Goal: Obtain resource: Download file/media

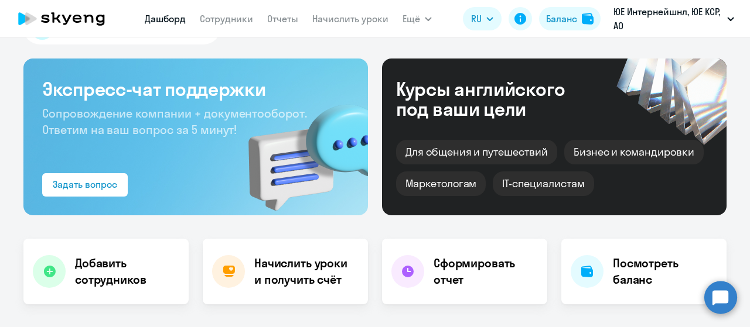
scroll to position [59, 0]
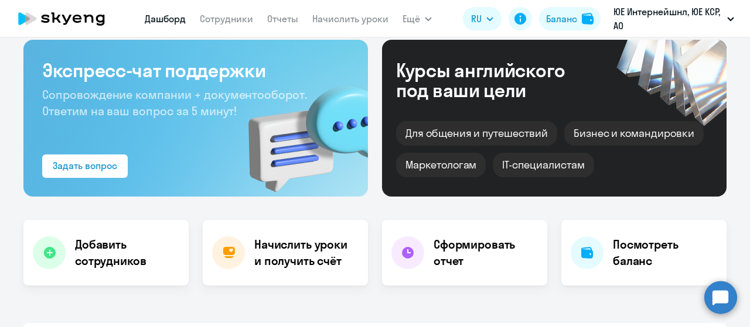
select select "30"
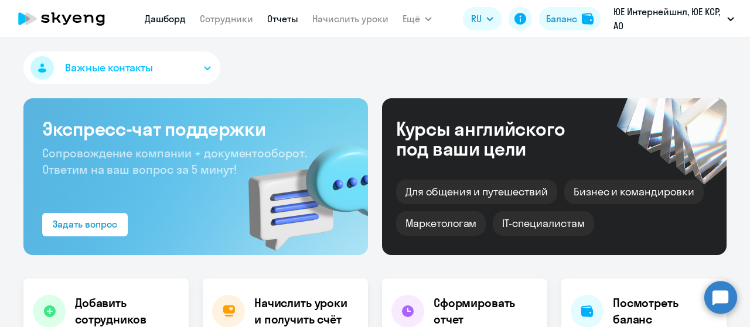
click at [287, 22] on link "Отчеты" at bounding box center [282, 19] width 31 height 12
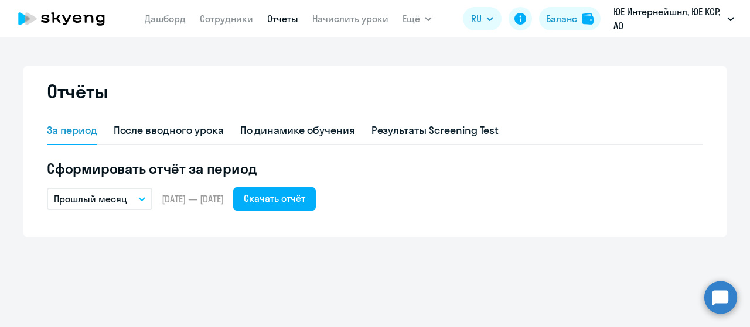
click at [141, 201] on button "Прошлый месяц" at bounding box center [99, 199] width 105 height 22
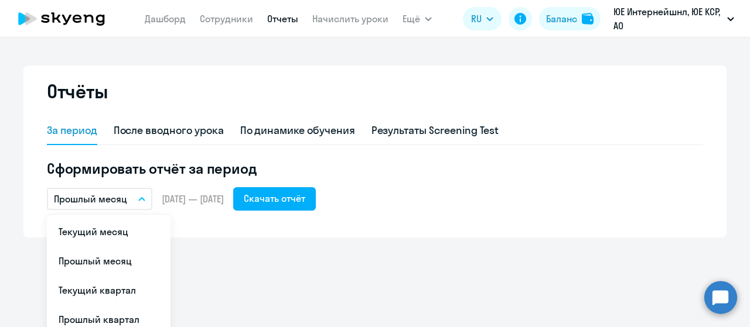
click at [112, 263] on li "Прошлый месяц" at bounding box center [109, 261] width 124 height 29
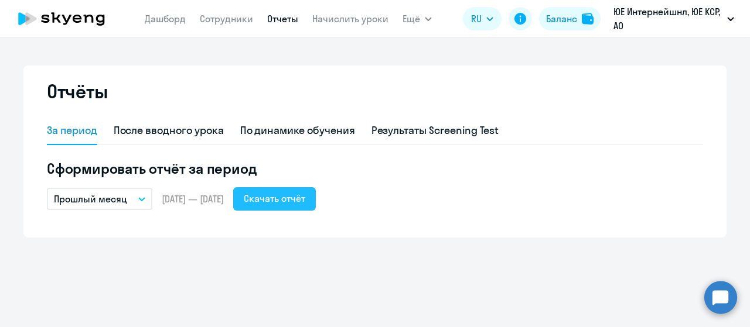
click at [305, 197] on div "Скачать отчёт" at bounding box center [275, 199] width 62 height 14
click at [245, 23] on link "Сотрудники" at bounding box center [226, 19] width 53 height 12
select select "30"
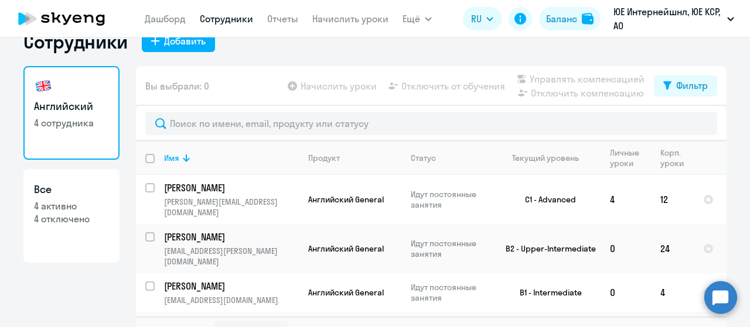
scroll to position [47, 0]
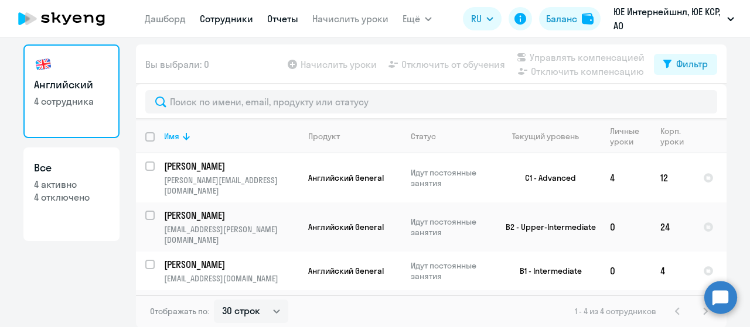
click at [275, 22] on link "Отчеты" at bounding box center [282, 19] width 31 height 12
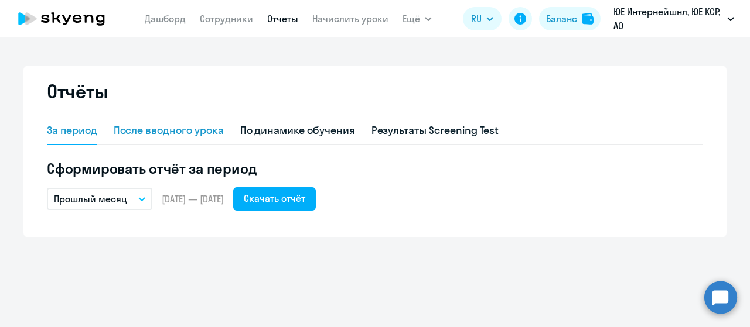
click at [162, 128] on div "После вводного урока" at bounding box center [169, 130] width 110 height 15
select select "10"
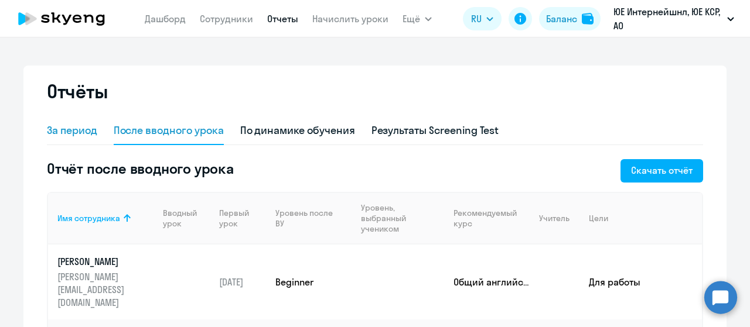
click at [61, 131] on div "За период" at bounding box center [72, 130] width 50 height 15
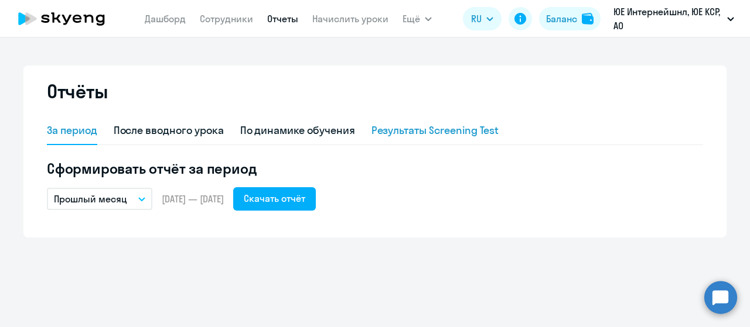
click at [446, 134] on div "Результаты Screening Test" at bounding box center [435, 130] width 128 height 15
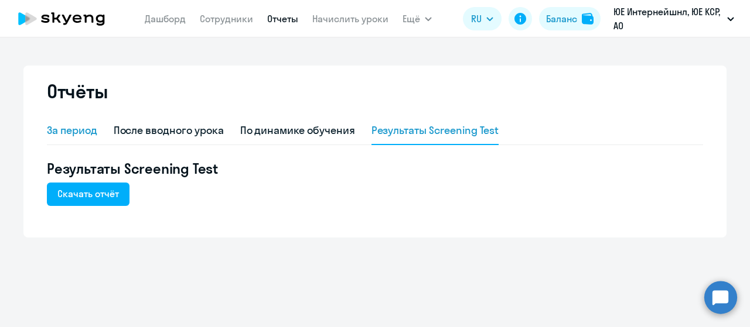
click at [83, 128] on div "За период" at bounding box center [72, 130] width 50 height 15
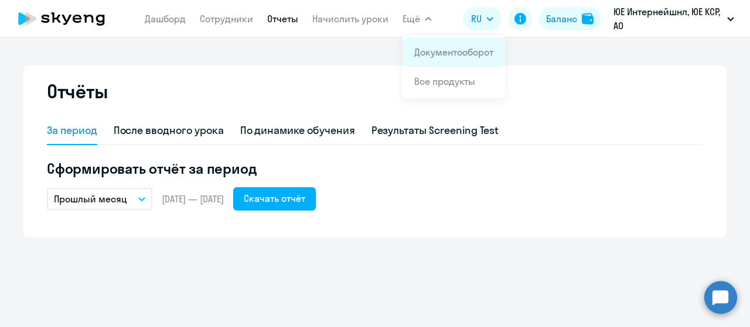
click at [433, 57] on link "Документооборот" at bounding box center [453, 52] width 79 height 12
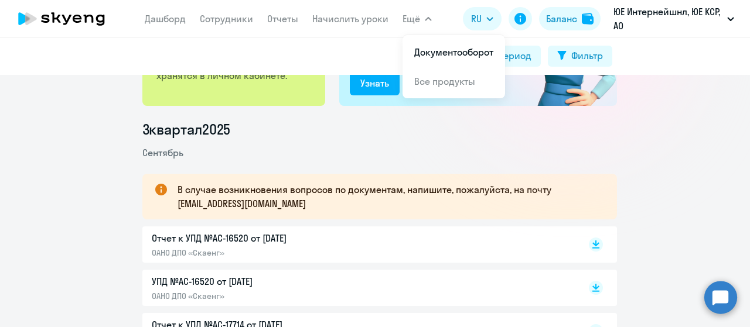
scroll to position [117, 0]
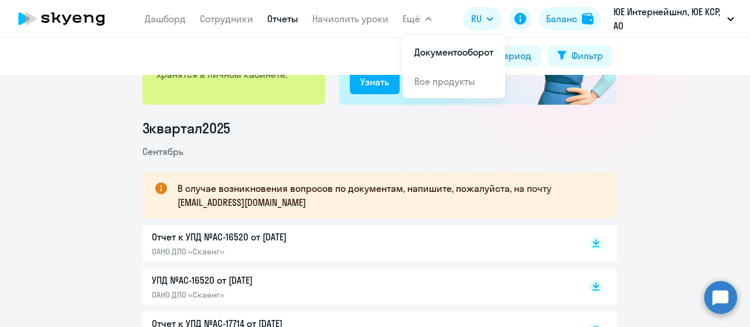
click at [277, 24] on link "Отчеты" at bounding box center [282, 19] width 31 height 12
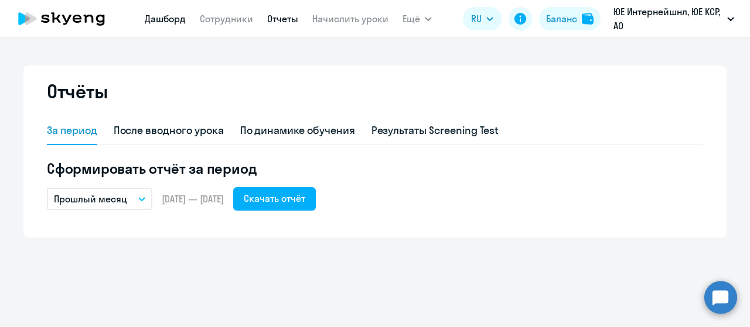
click at [168, 21] on link "Дашборд" at bounding box center [165, 19] width 41 height 12
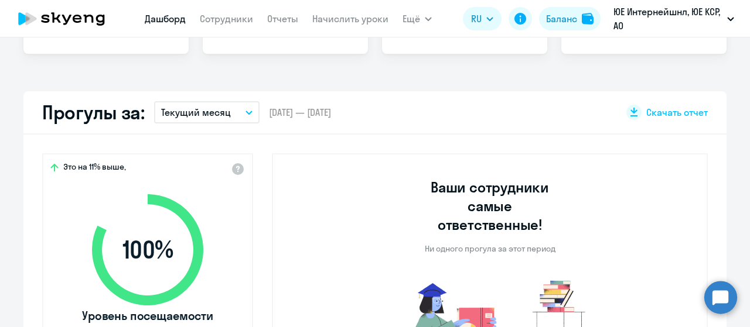
scroll to position [293, 0]
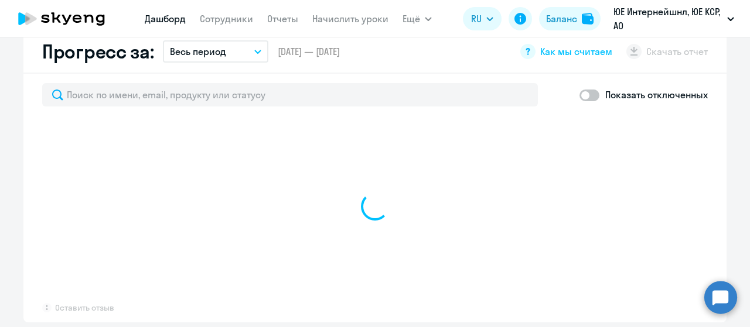
select select "30"
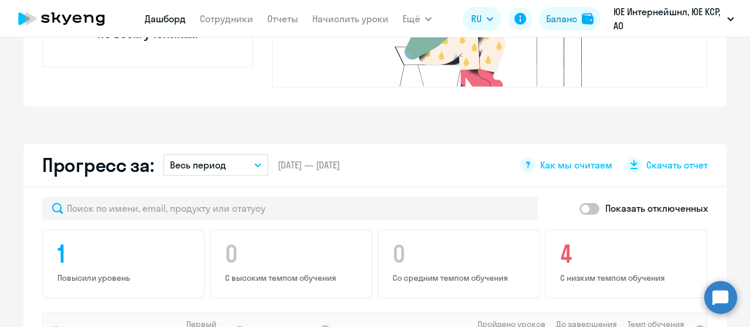
scroll to position [586, 0]
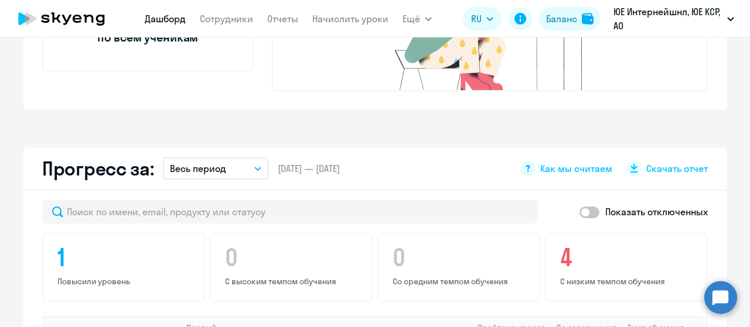
click at [255, 168] on icon "button" at bounding box center [258, 169] width 6 height 3
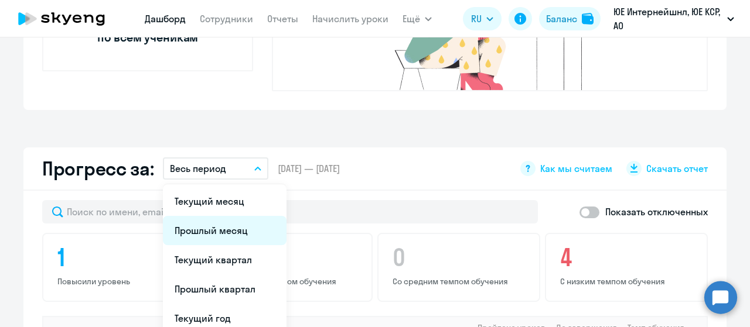
click at [223, 216] on li "Прошлый месяц" at bounding box center [225, 230] width 124 height 29
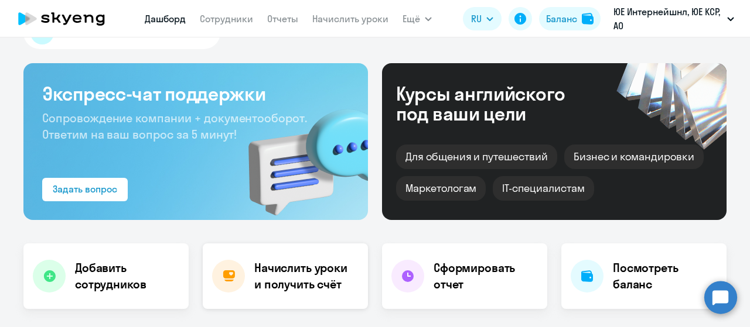
scroll to position [0, 0]
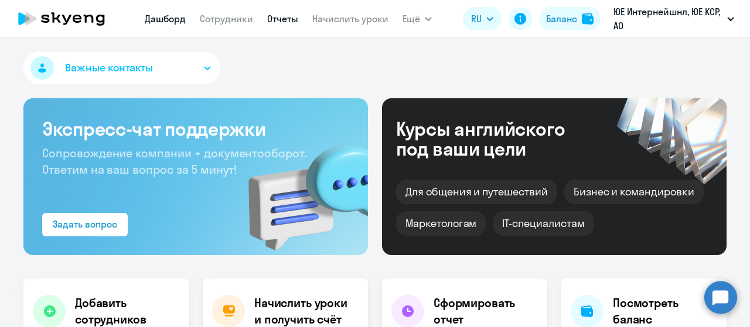
click at [281, 20] on link "Отчеты" at bounding box center [282, 19] width 31 height 12
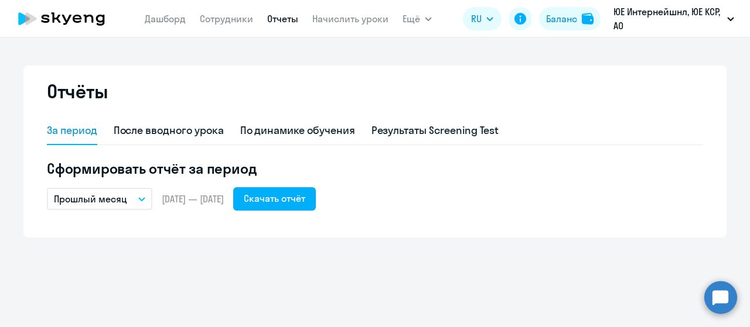
click at [144, 199] on icon "button" at bounding box center [142, 199] width 6 height 3
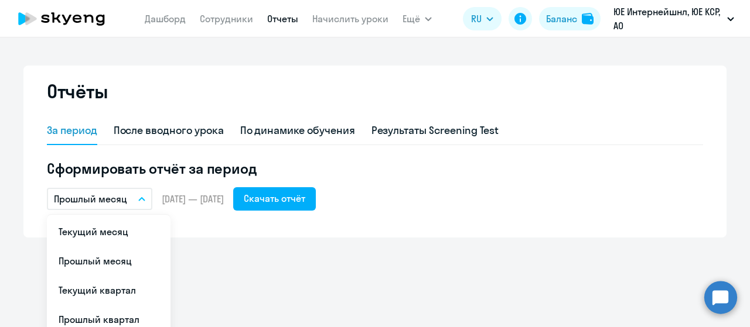
drag, startPoint x: 131, startPoint y: 257, endPoint x: 136, endPoint y: 255, distance: 6.3
click at [132, 256] on li "Прошлый месяц" at bounding box center [109, 261] width 124 height 29
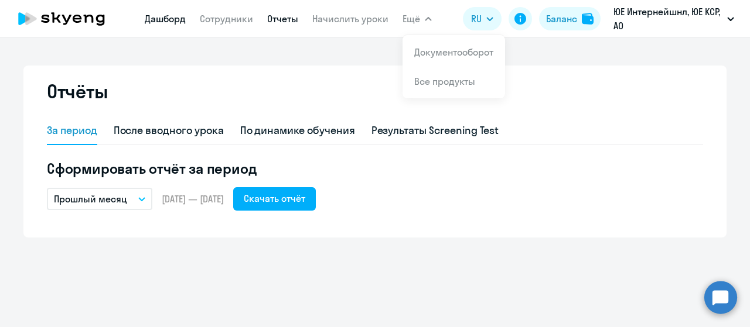
click at [169, 15] on link "Дашборд" at bounding box center [165, 19] width 41 height 12
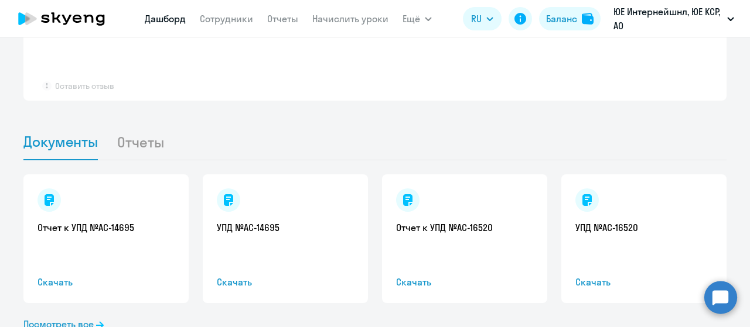
scroll to position [947, 0]
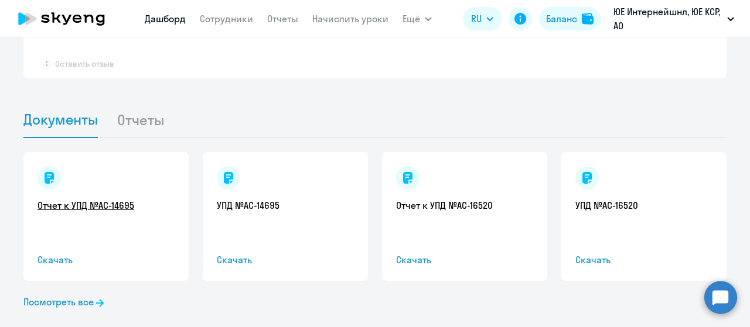
select select "30"
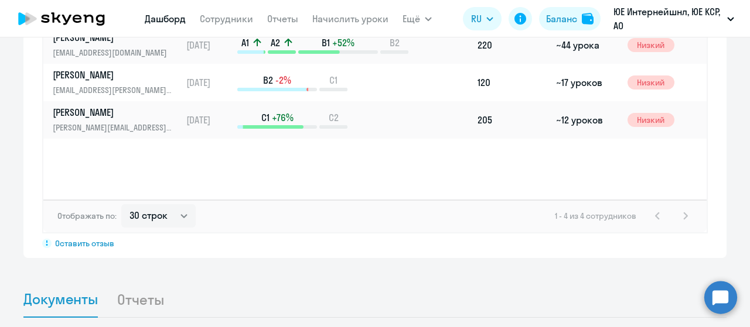
scroll to position [1127, 0]
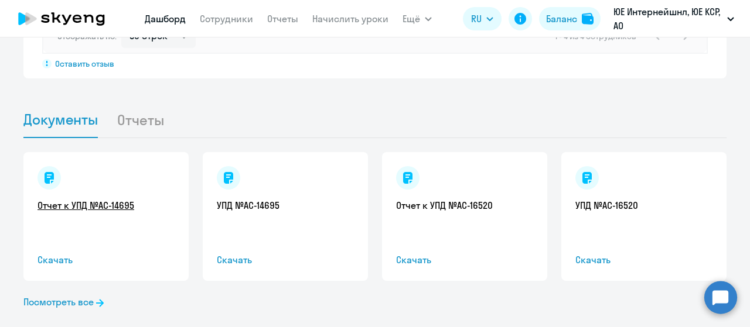
click at [94, 199] on link "Отчет к УПД №AC-14695" at bounding box center [105, 205] width 137 height 13
click at [449, 199] on link "Отчет к УПД №AC-16520" at bounding box center [464, 205] width 137 height 13
click at [97, 299] on icon at bounding box center [100, 303] width 8 height 8
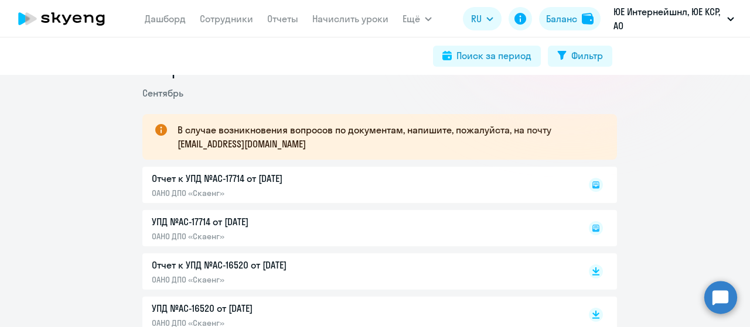
scroll to position [234, 0]
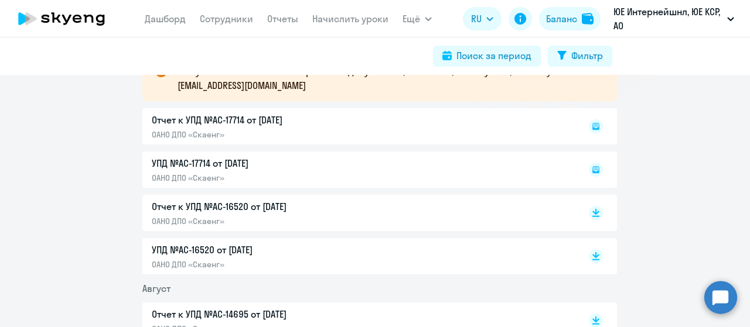
click at [286, 209] on p "Отчет к УПД №AC-16520 от [DATE]" at bounding box center [275, 207] width 246 height 14
click at [235, 121] on div "Отчет к УПД №AC-17714 от [DATE] ОАНО ДПО «Скаенг»" at bounding box center [379, 126] width 474 height 36
click at [280, 117] on div "Отчет к УПД №AC-17714 от [DATE] ОАНО ДПО «Скаенг»" at bounding box center [379, 126] width 474 height 36
click at [172, 119] on div "Отчет к УПД №AC-17714 от [DATE] ОАНО ДПО «Скаенг»" at bounding box center [379, 126] width 474 height 36
click at [592, 129] on icon at bounding box center [595, 126] width 7 height 7
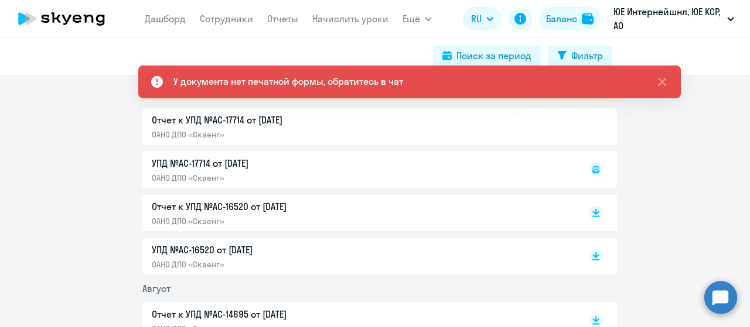
click at [191, 125] on div "Отчет к УПД №AC-17714 от [DATE] ОАНО ДПО «Скаенг»" at bounding box center [379, 126] width 474 height 36
click at [720, 295] on circle at bounding box center [720, 297] width 33 height 33
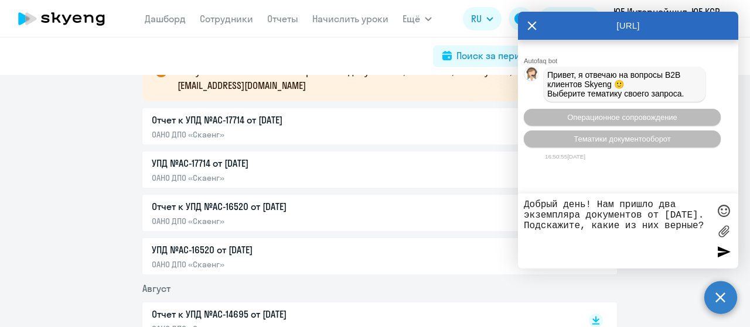
type textarea "Добрый день! Нам пришло два экземпляра документов от [DATE]. Подскажите, какие …"
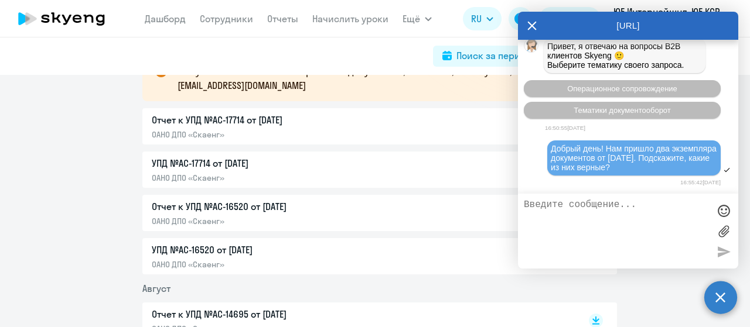
scroll to position [122, 0]
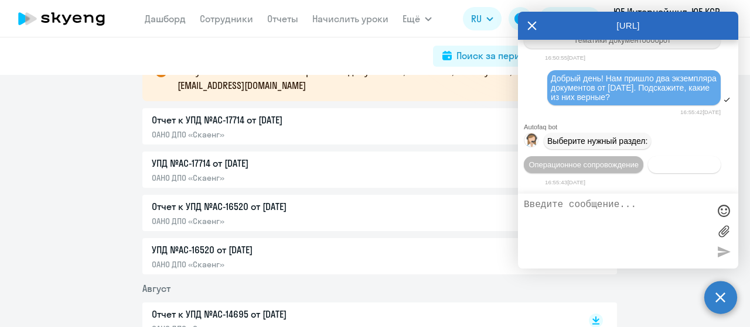
click at [653, 165] on span "Документооборот" at bounding box center [684, 164] width 63 height 9
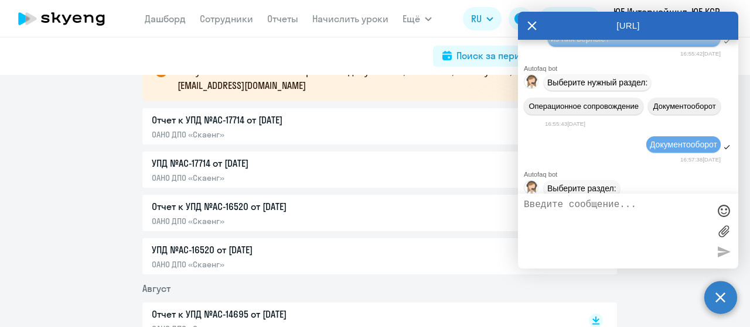
scroll to position [314, 0]
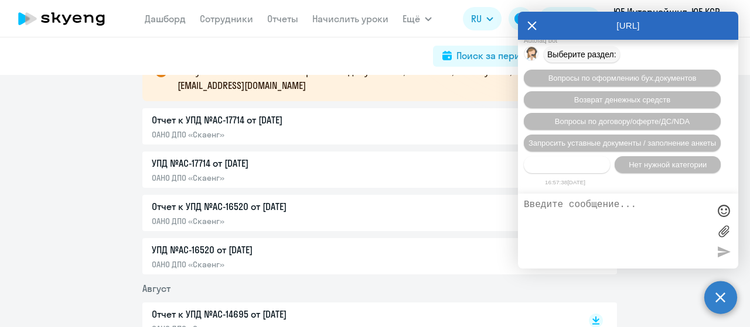
click at [578, 164] on span "Прочие вопросы" at bounding box center [567, 164] width 59 height 9
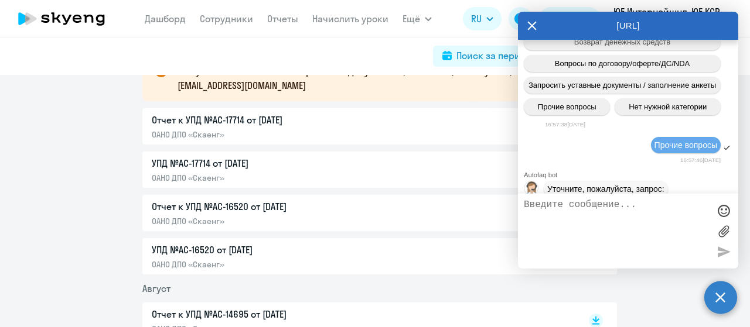
scroll to position [529, 0]
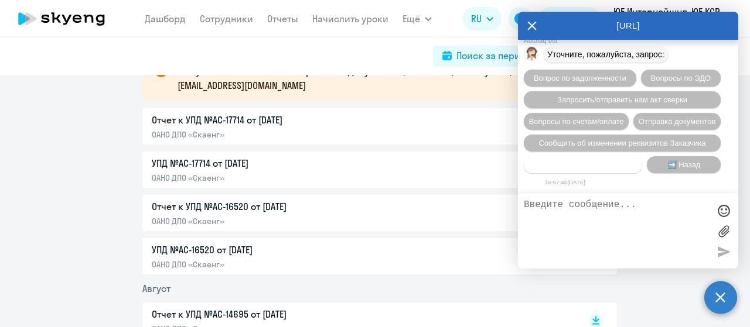
click at [597, 168] on span "Нет нужной категории" at bounding box center [583, 164] width 78 height 9
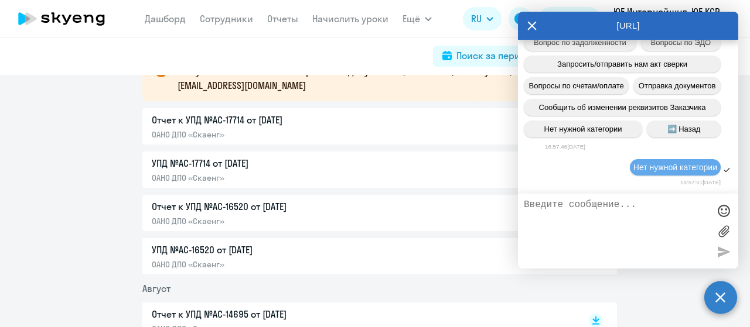
scroll to position [647, 0]
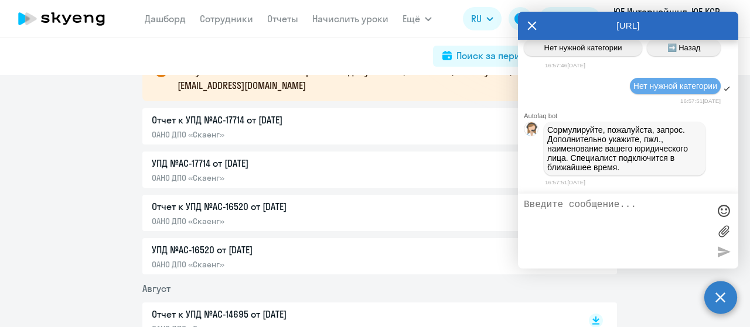
click at [629, 218] on textarea at bounding box center [616, 231] width 185 height 63
type textarea "От [DATE] пришло два УПД с разными суммами. Компания ЮЕ ТЕХ."
